Goal: Transaction & Acquisition: Purchase product/service

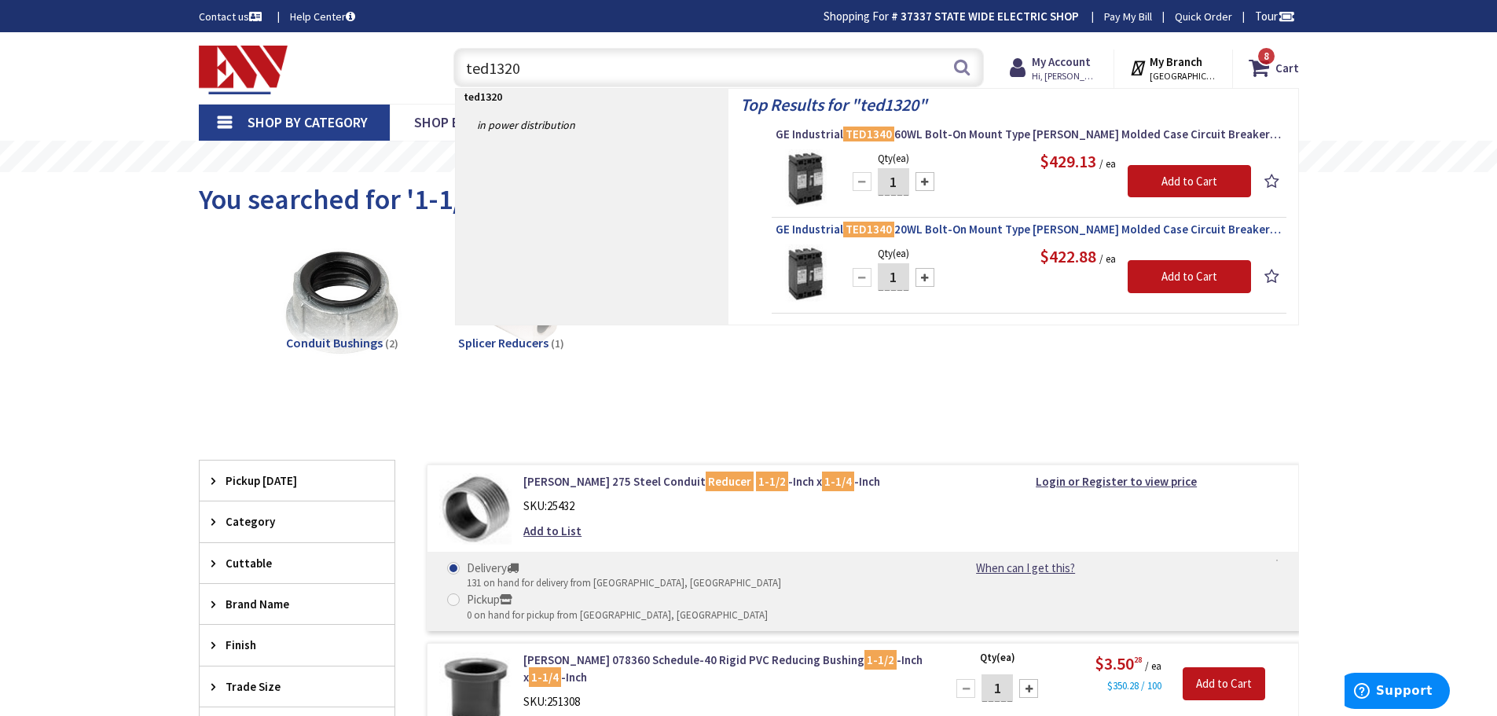
type input "ted1320"
click at [929, 229] on span "GE Industrial TED1340 20WL Bolt-On Mount Type TED Molded Case Circuit Breaker 3…" at bounding box center [1028, 230] width 507 height 16
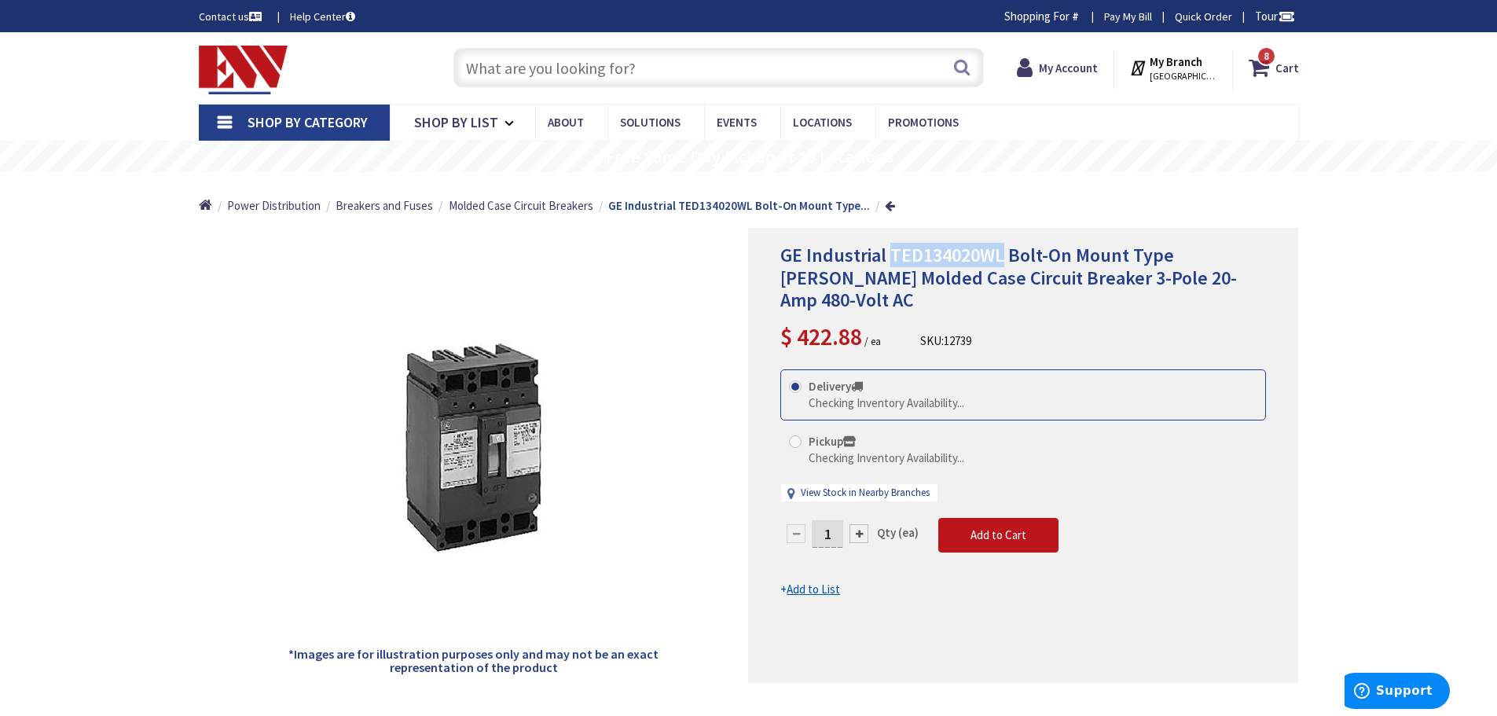
drag, startPoint x: 889, startPoint y: 258, endPoint x: 999, endPoint y: 264, distance: 110.2
click at [999, 264] on span "GE Industrial TED134020WL Bolt-On Mount Type TED Molded Case Circuit Breaker 3-…" at bounding box center [1008, 278] width 456 height 70
copy span "TED134020WL"
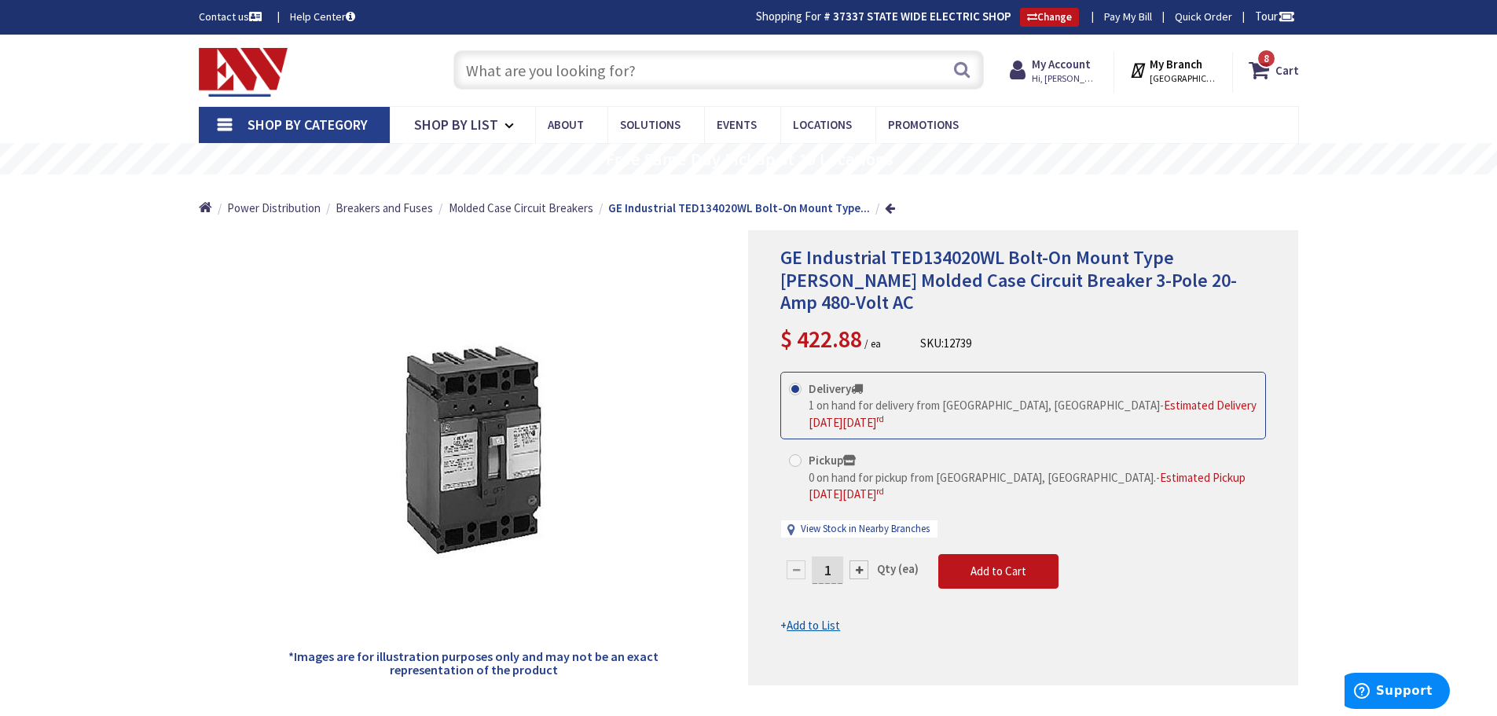
drag, startPoint x: 948, startPoint y: 292, endPoint x: 906, endPoint y: 281, distance: 43.8
click at [948, 292] on div "GE Industrial TED134020WL Bolt-On Mount Type TED Molded Case Circuit Breaker 3-…" at bounding box center [1023, 301] width 486 height 109
drag, startPoint x: 889, startPoint y: 259, endPoint x: 979, endPoint y: 256, distance: 89.6
click at [979, 256] on span "GE Industrial TED134020WL Bolt-On Mount Type TED Molded Case Circuit Breaker 3-…" at bounding box center [1008, 280] width 456 height 70
copy span "TED134020"
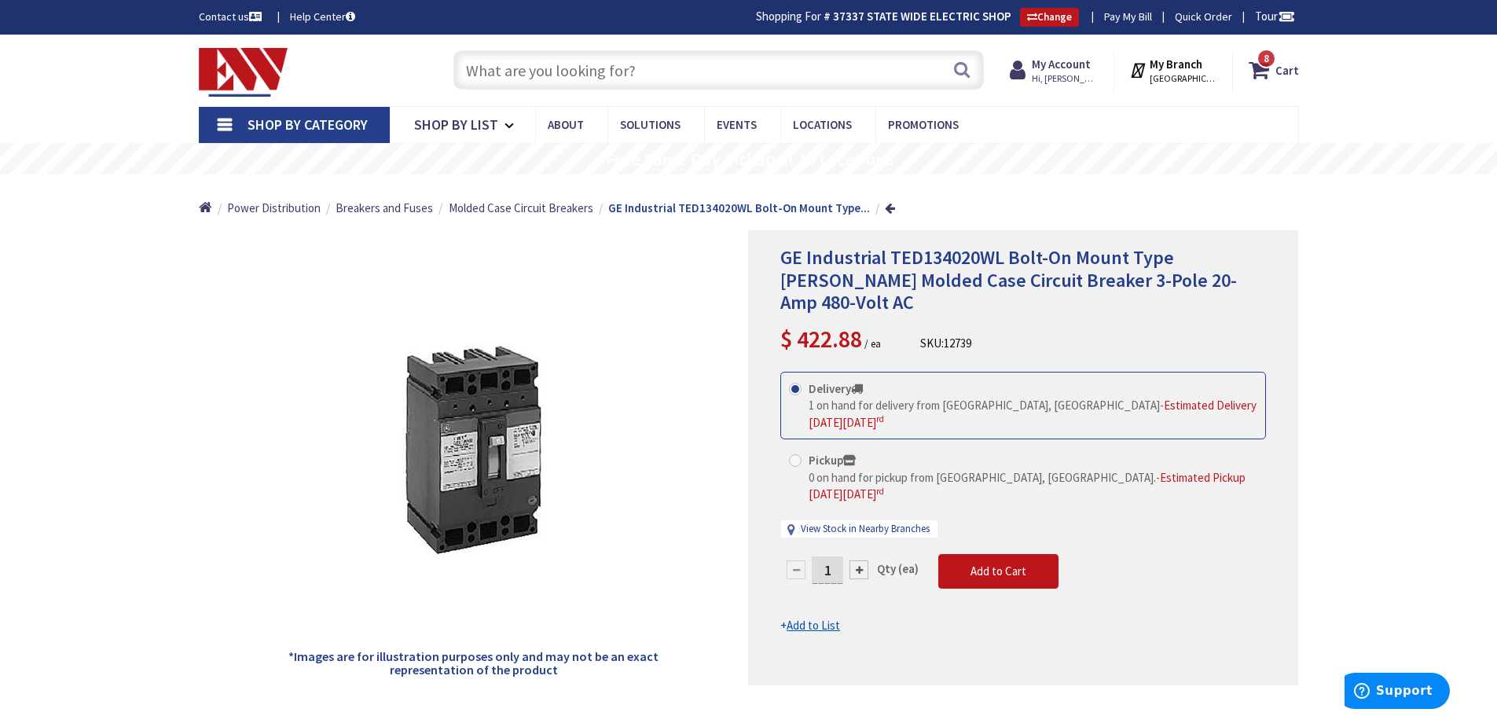
click at [738, 75] on input "text" at bounding box center [718, 69] width 530 height 39
paste input "TED134020"
type input "TED134020"
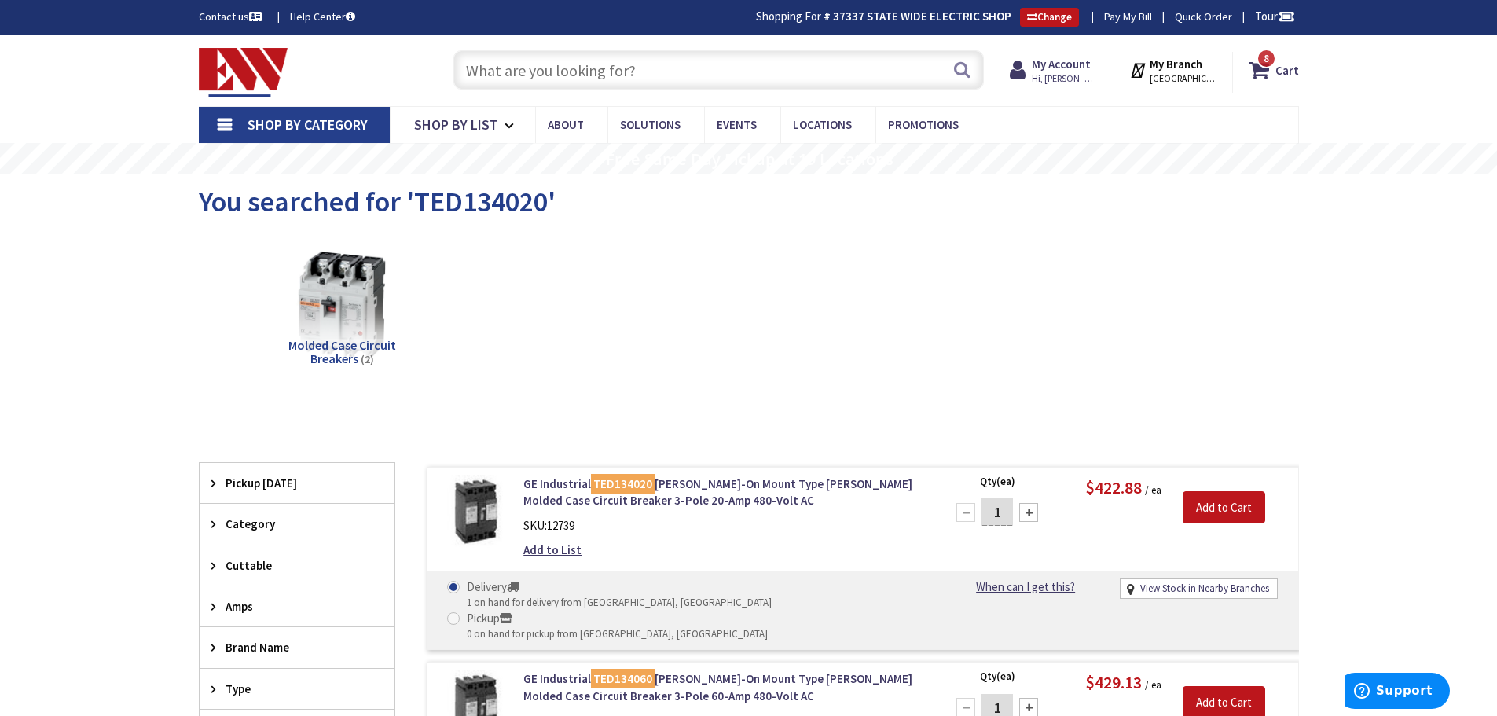
click at [340, 121] on span "Shop By Category" at bounding box center [307, 124] width 120 height 18
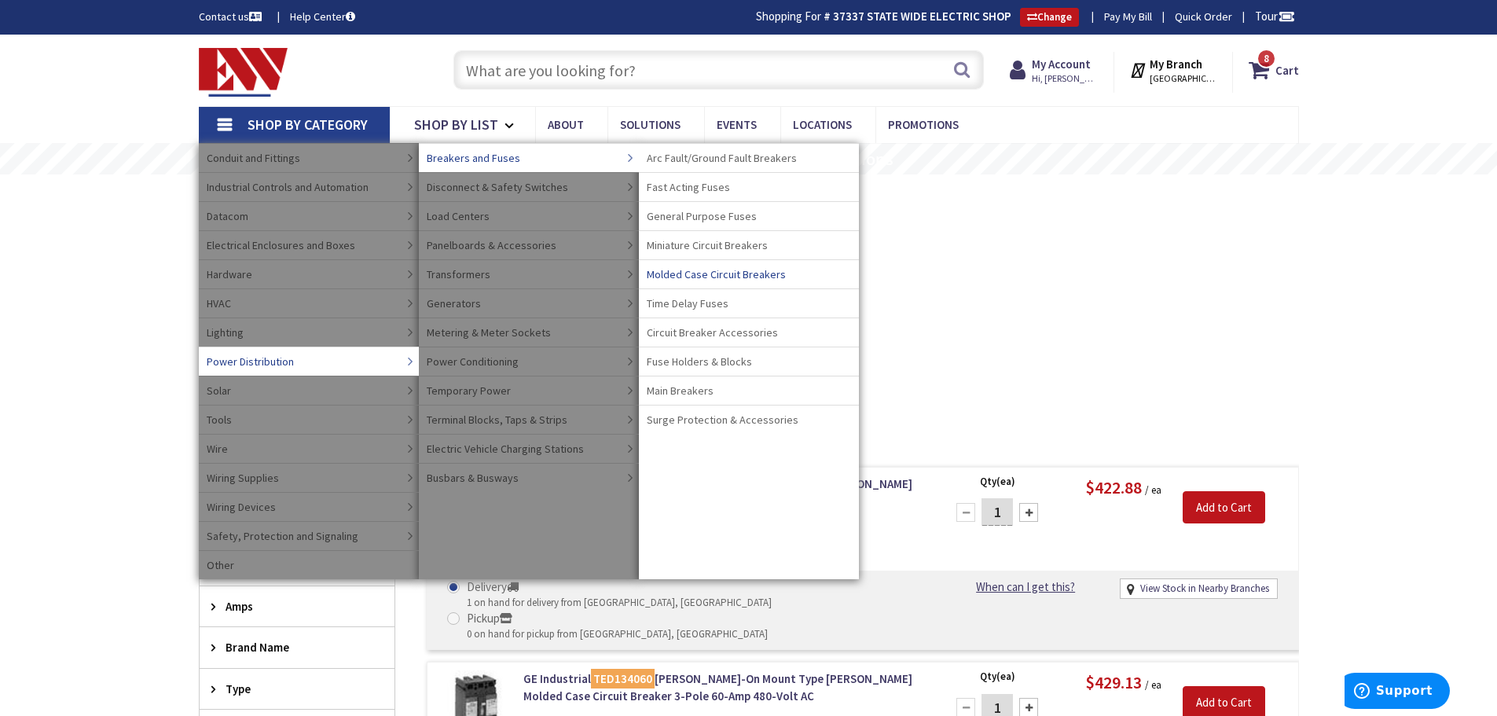
click at [683, 279] on span "Molded Case Circuit Breakers" at bounding box center [716, 274] width 139 height 16
click at [688, 275] on span "Molded Case Circuit Breakers" at bounding box center [716, 274] width 139 height 16
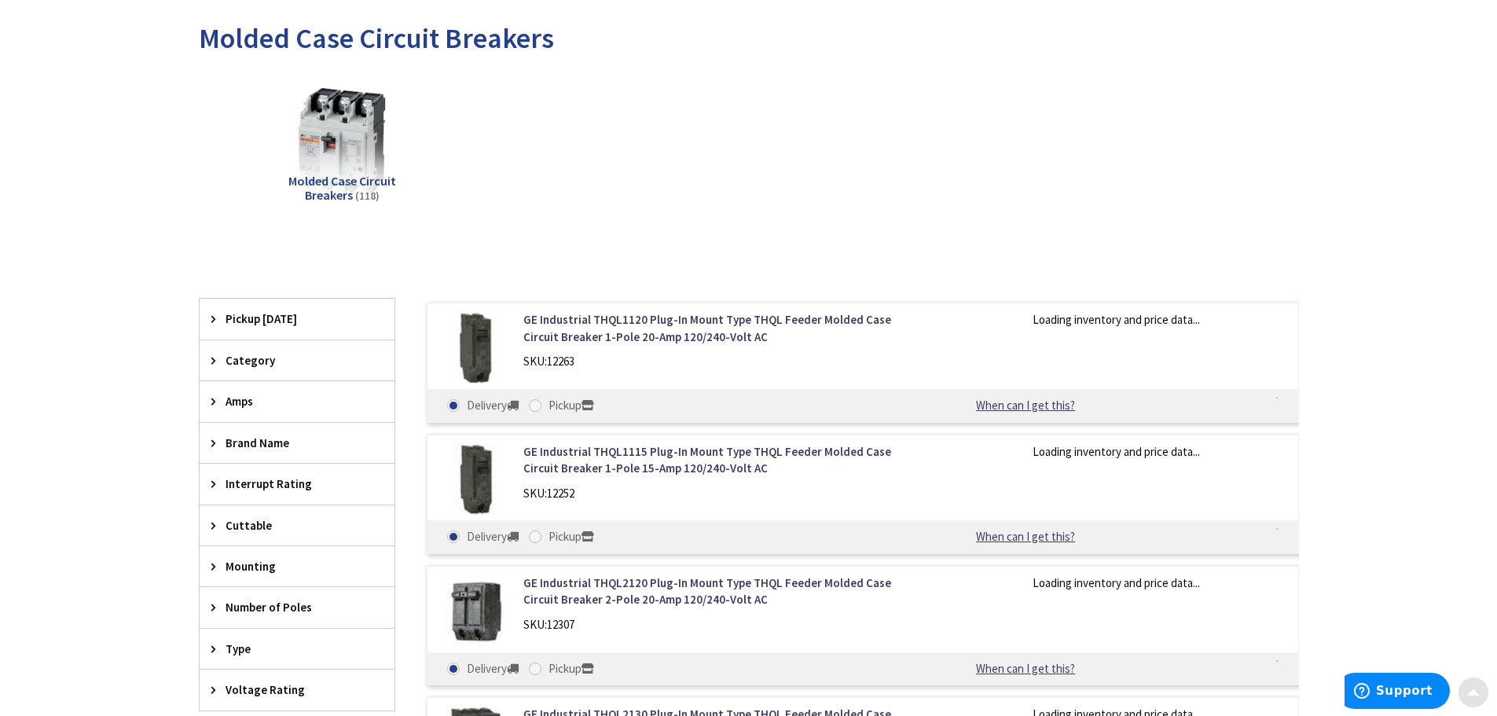
scroll to position [314, 0]
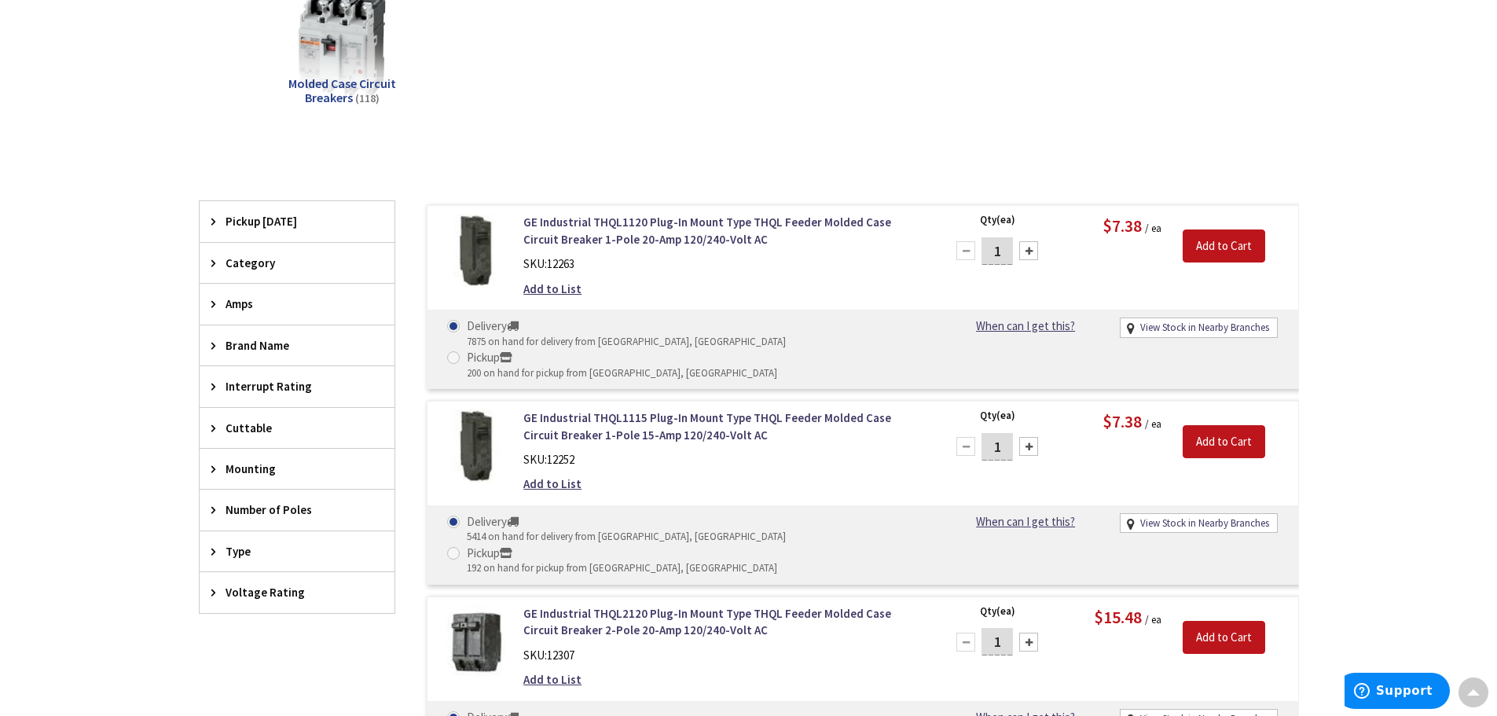
click at [202, 511] on div "Number of Poles" at bounding box center [297, 509] width 195 height 40
click at [226, 574] on span "3" at bounding box center [297, 568] width 195 height 27
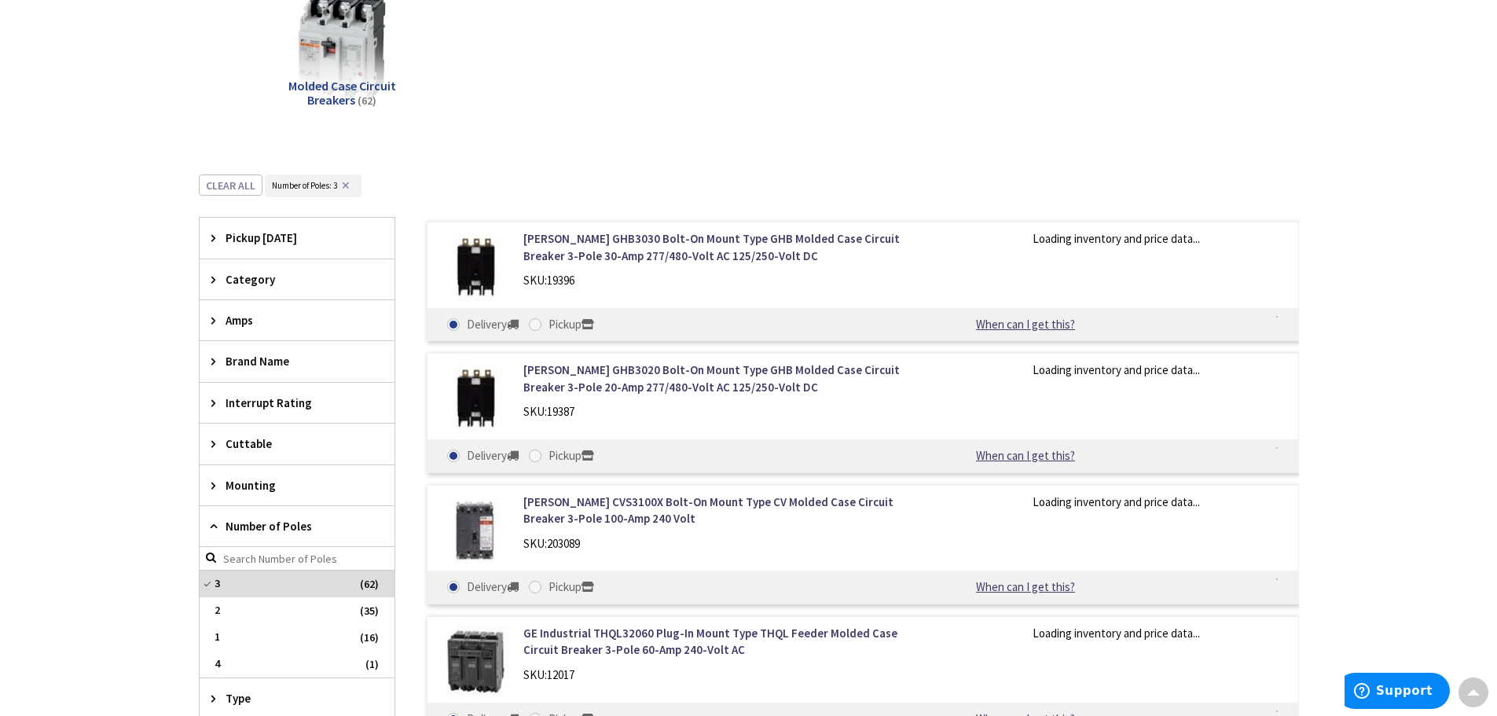
scroll to position [317, 0]
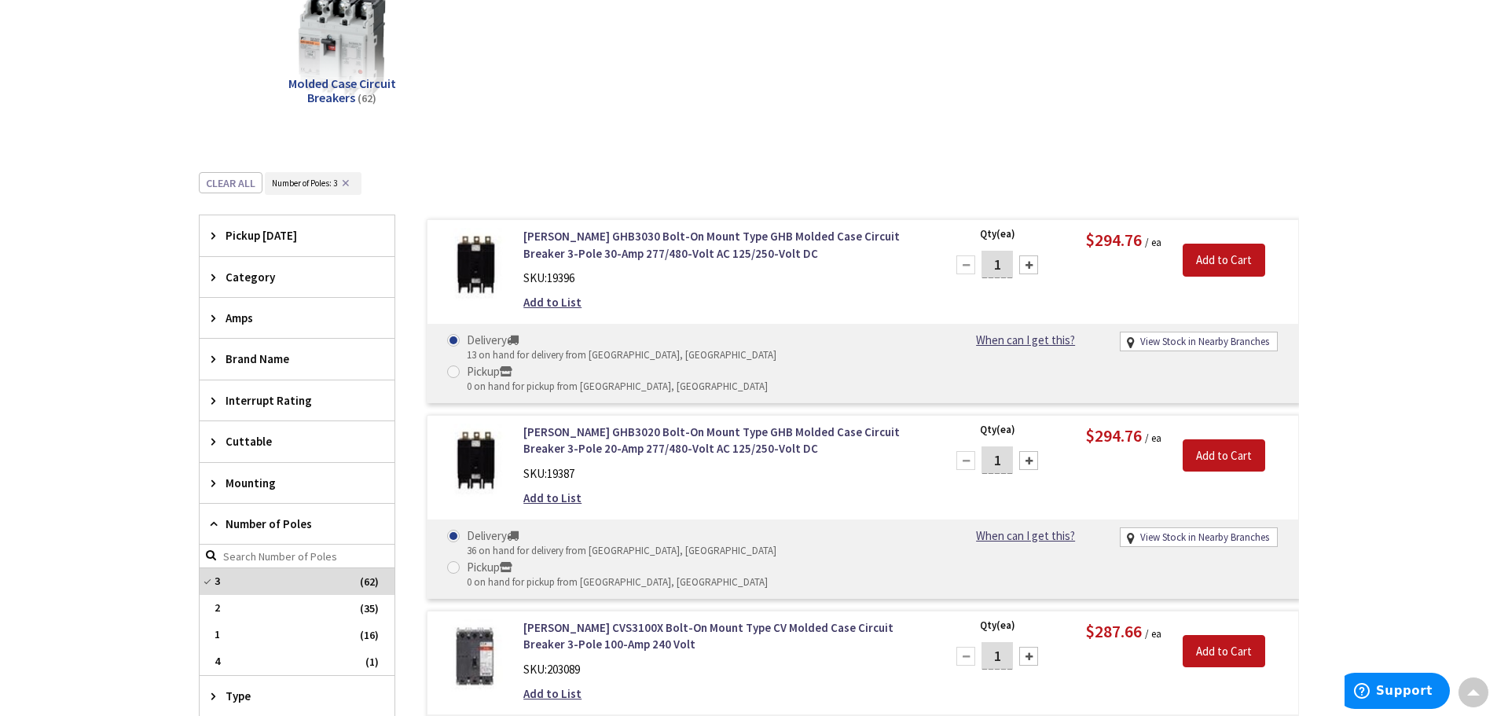
click at [204, 326] on div "Amps" at bounding box center [297, 318] width 195 height 40
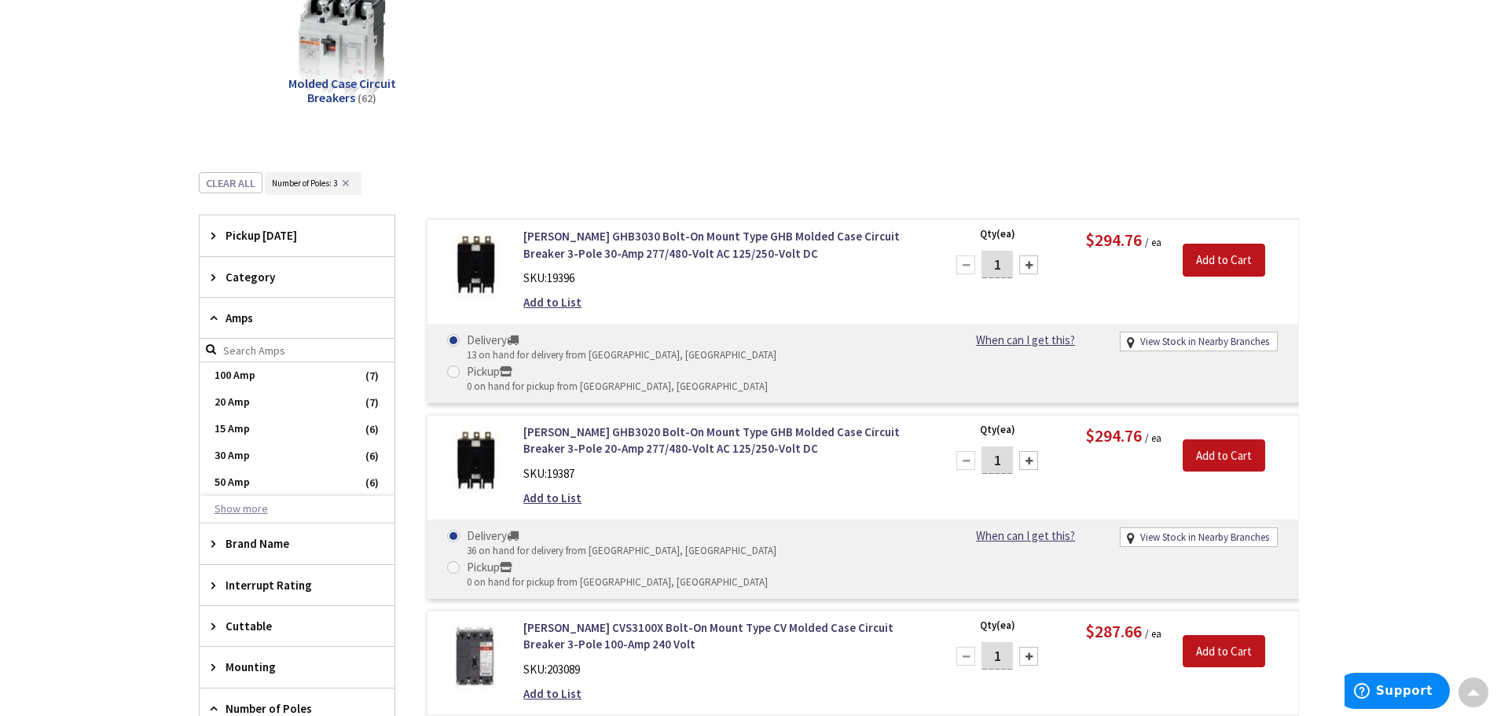
click at [258, 511] on button "Show more" at bounding box center [297, 509] width 195 height 27
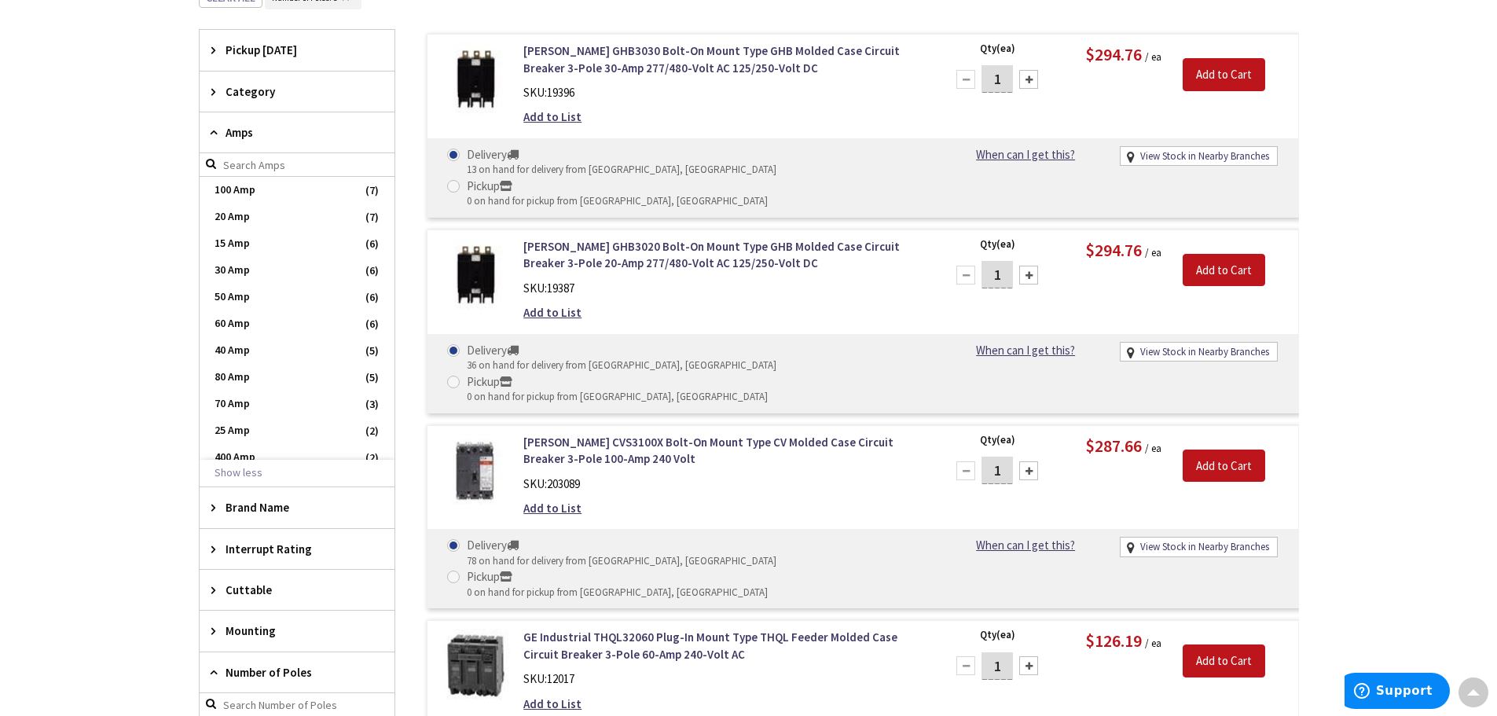
scroll to position [474, 0]
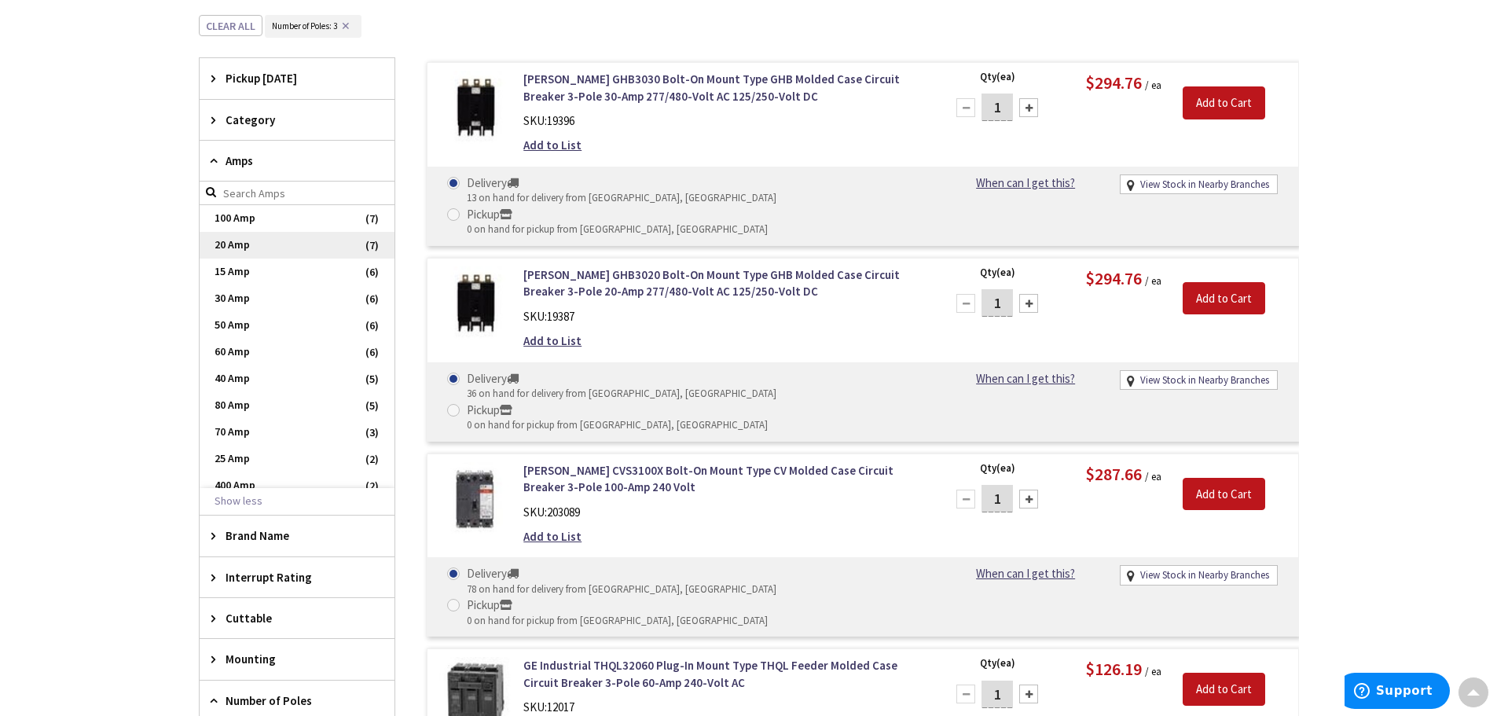
click at [257, 241] on span "20 Amp" at bounding box center [297, 245] width 195 height 27
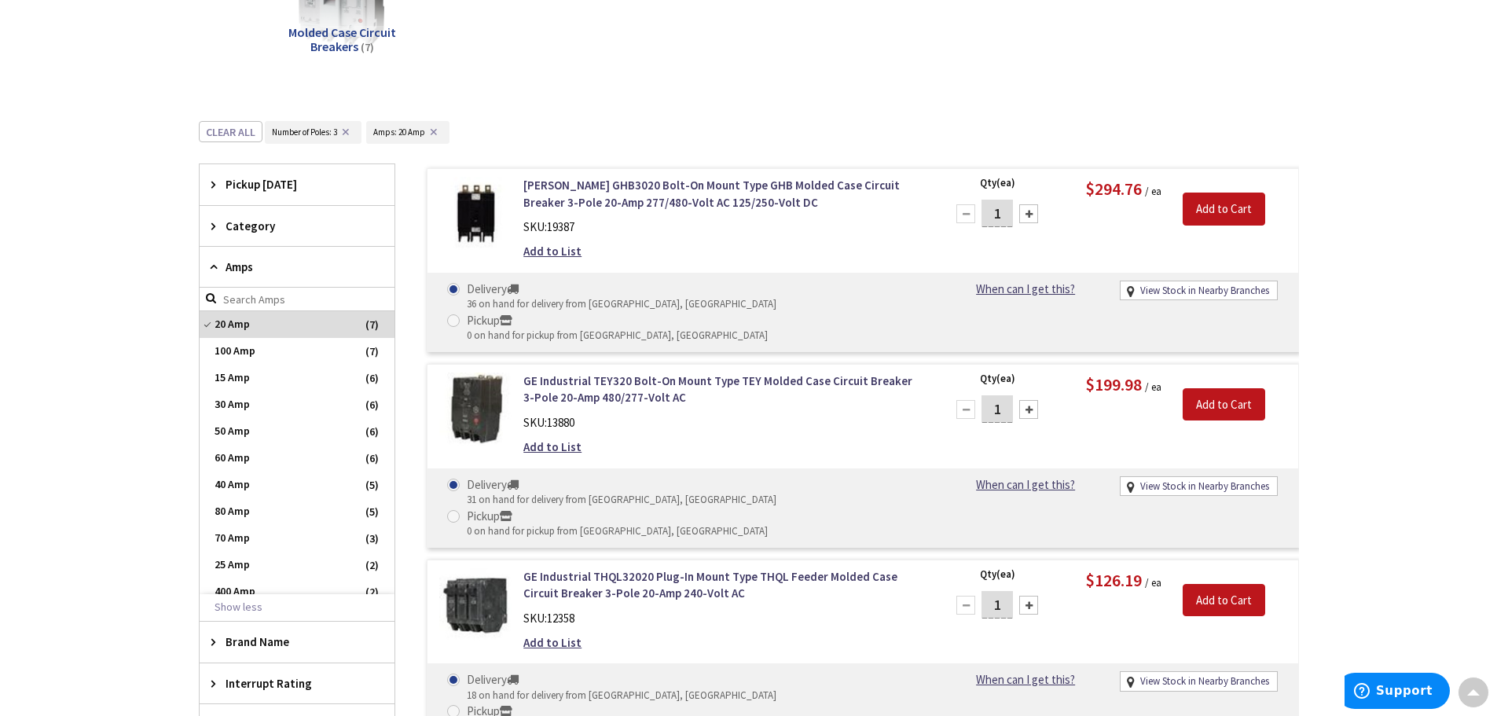
scroll to position [314, 0]
